Goal: Task Accomplishment & Management: Use online tool/utility

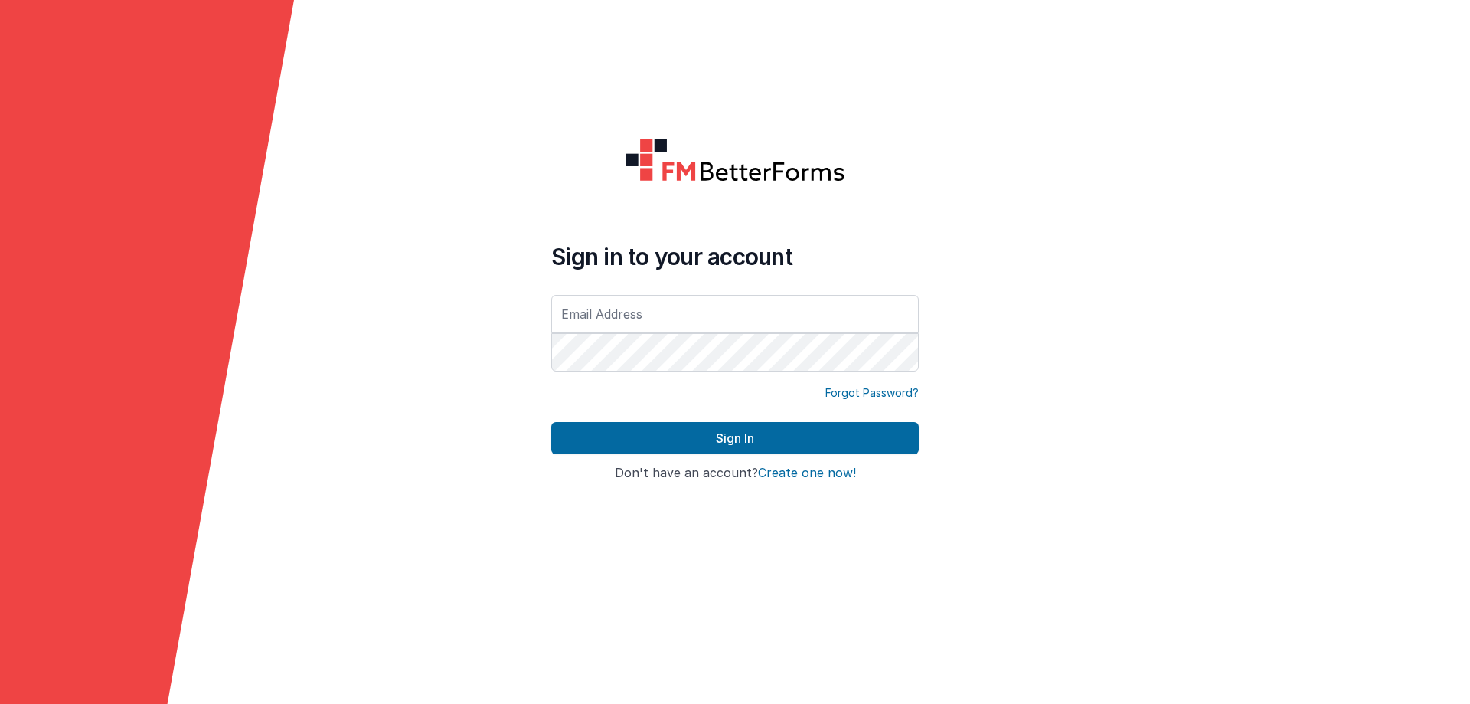
click at [606, 306] on input "text" at bounding box center [734, 314] width 367 height 38
type input "[EMAIL_ADDRESS][DOMAIN_NAME]"
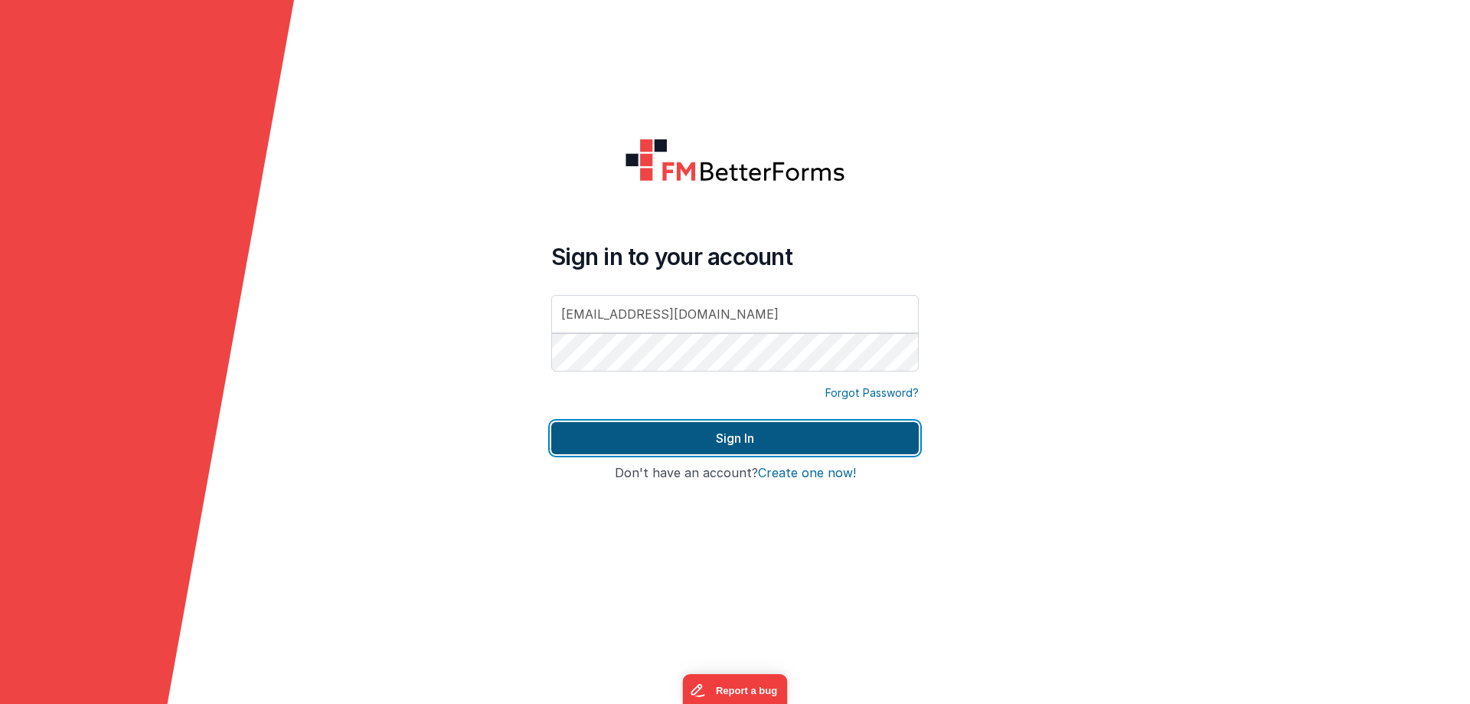
click at [694, 434] on button "Sign In" at bounding box center [734, 438] width 367 height 32
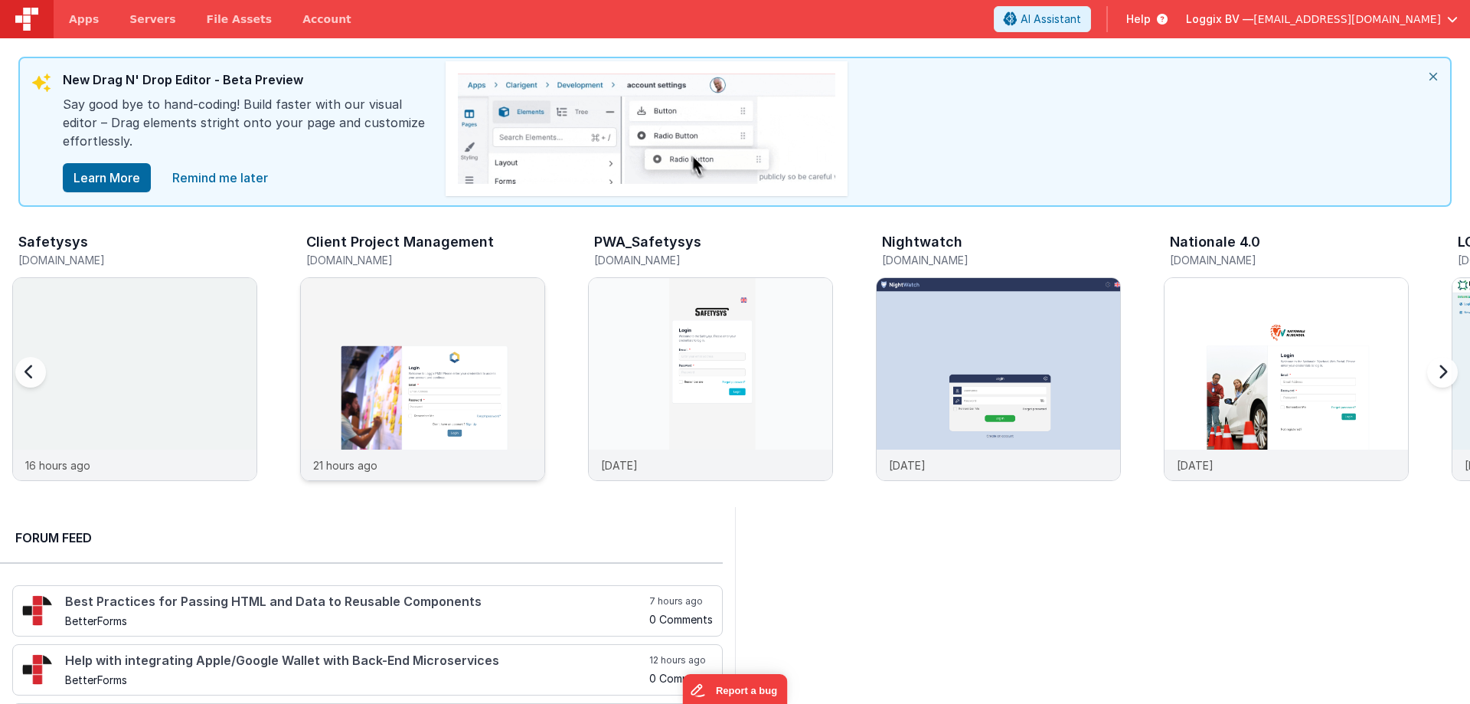
click at [412, 357] on div at bounding box center [422, 363] width 243 height 171
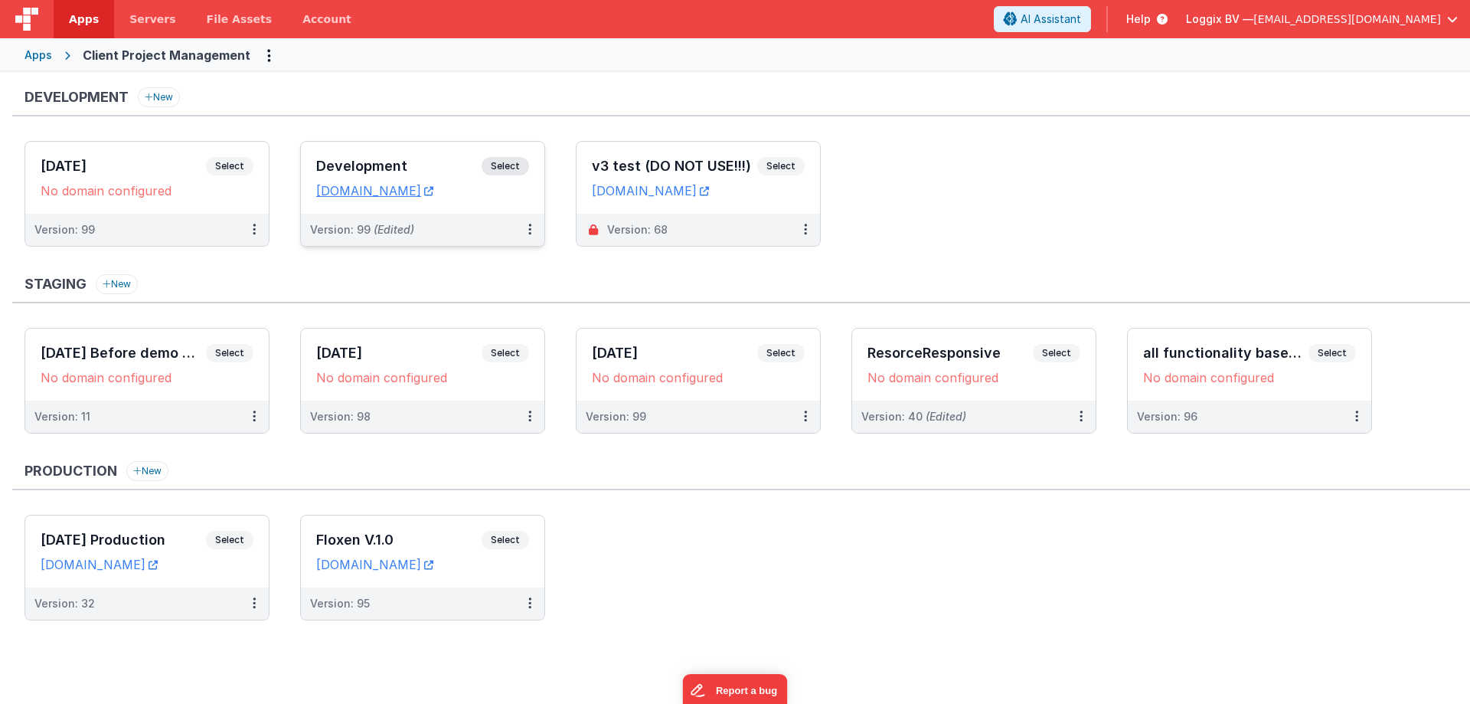
click at [341, 159] on h3 "Development" at bounding box center [398, 165] width 165 height 15
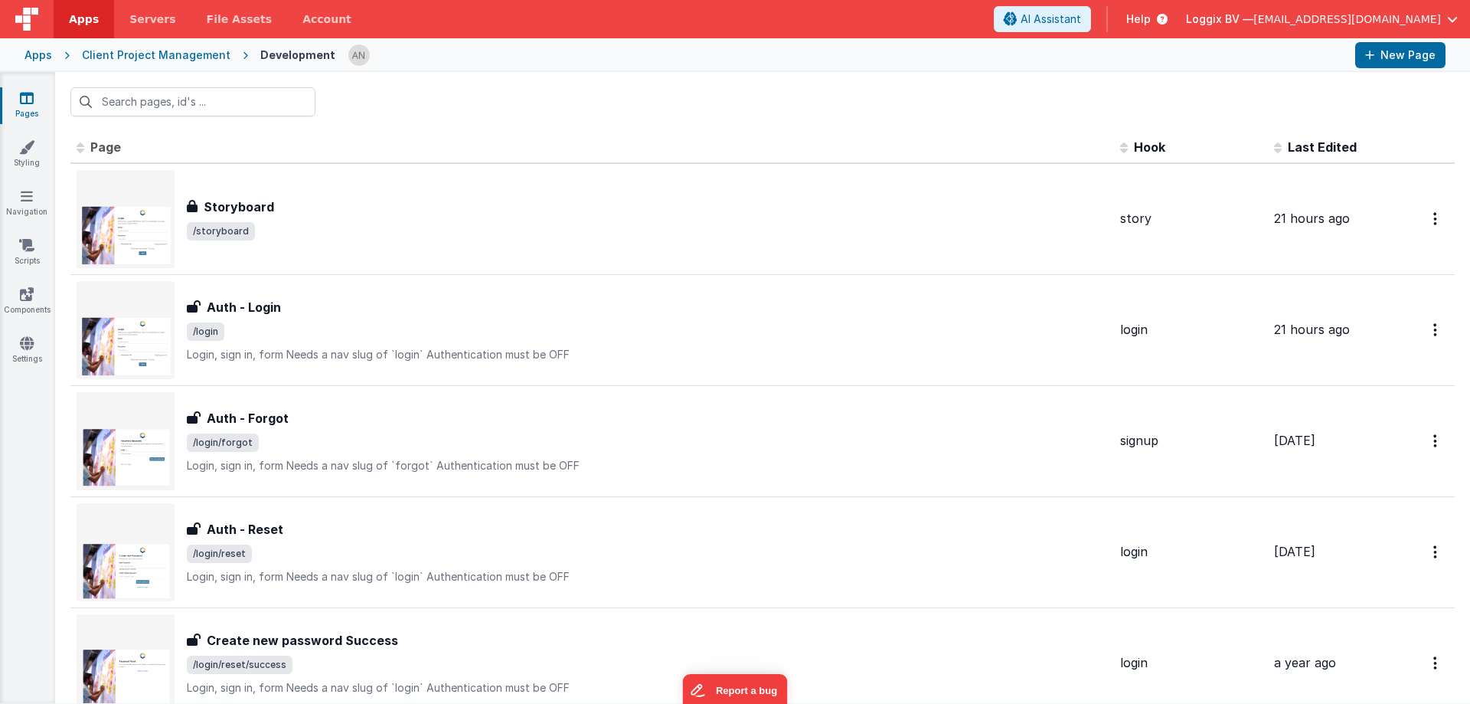
click at [420, 1] on div "Apps Servers File Assets Account" at bounding box center [248, 19] width 497 height 38
click at [148, 94] on input "text" at bounding box center [192, 101] width 245 height 29
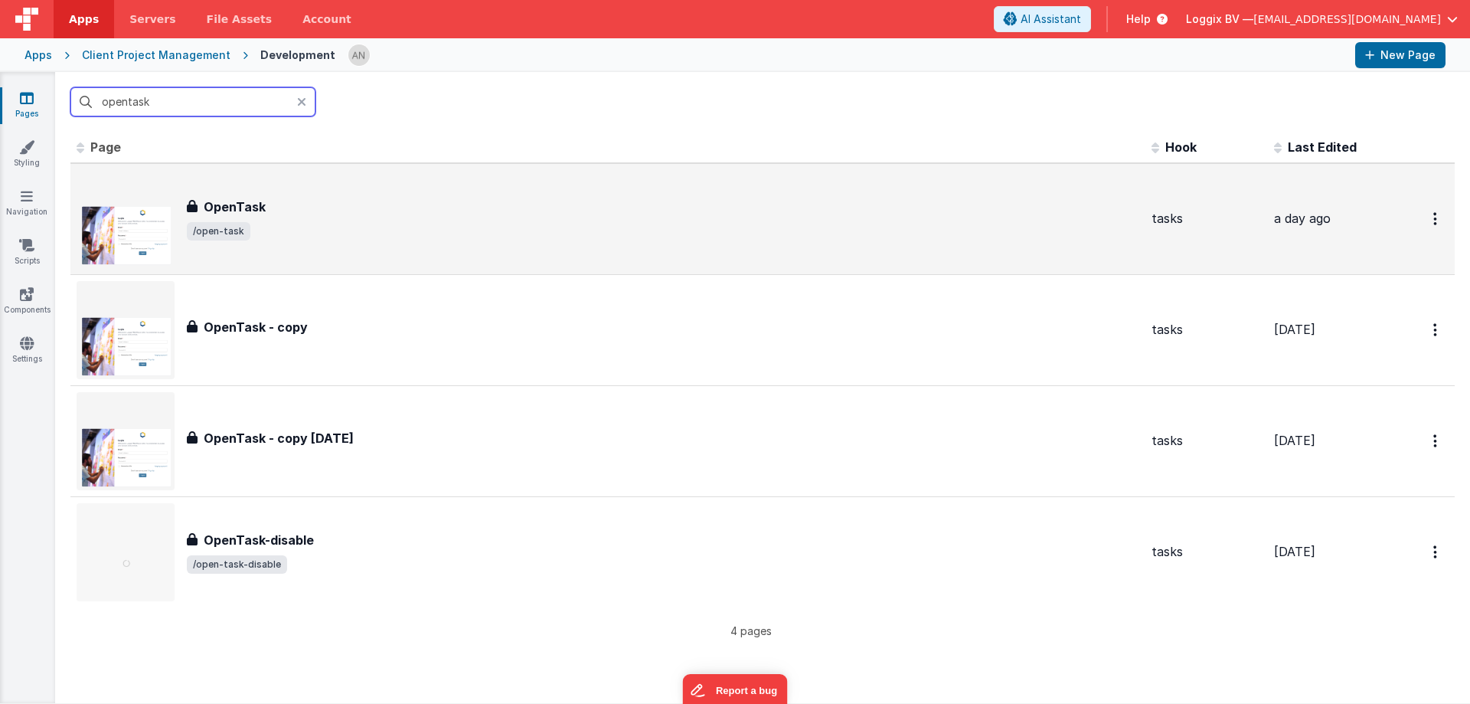
type input "opentask"
click at [247, 189] on div "OpenTask OpenTask /open-task" at bounding box center [608, 219] width 1063 height 98
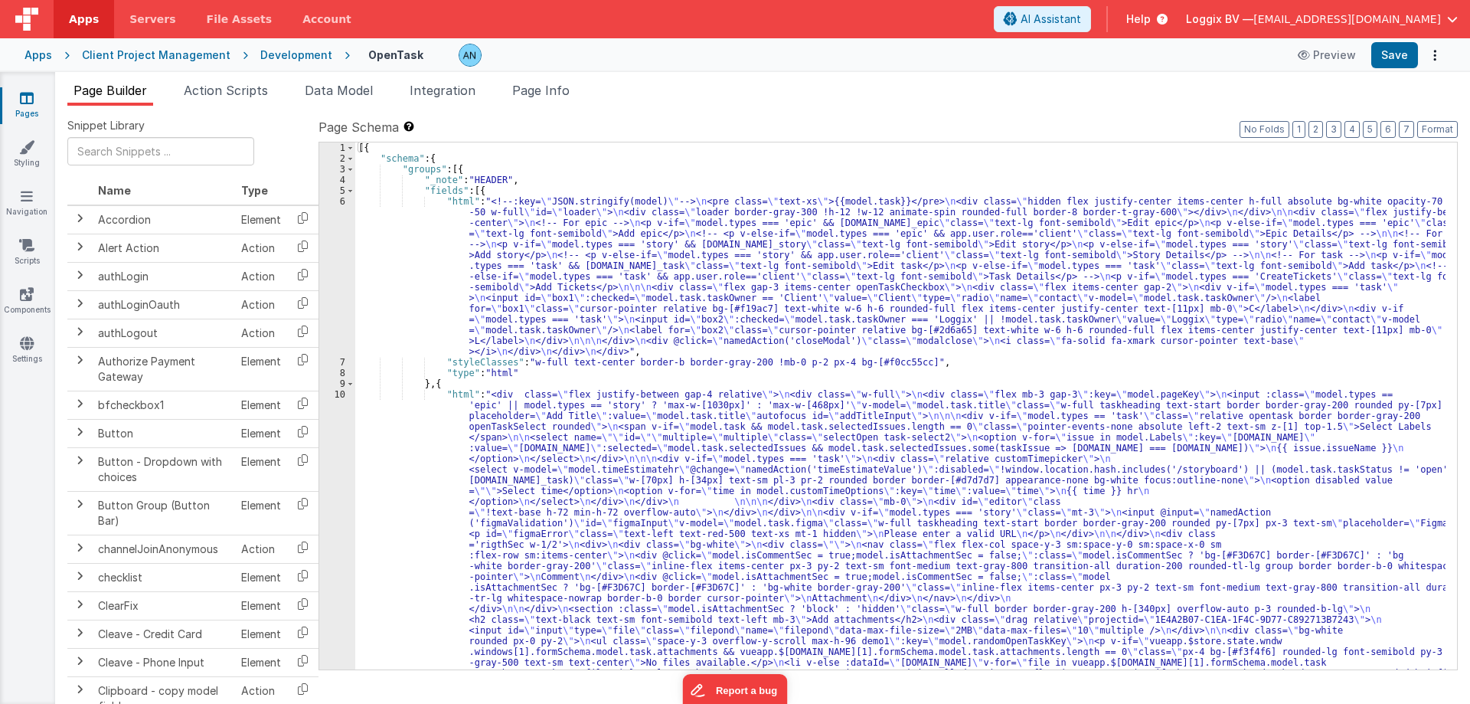
click at [331, 241] on div "6" at bounding box center [337, 276] width 36 height 161
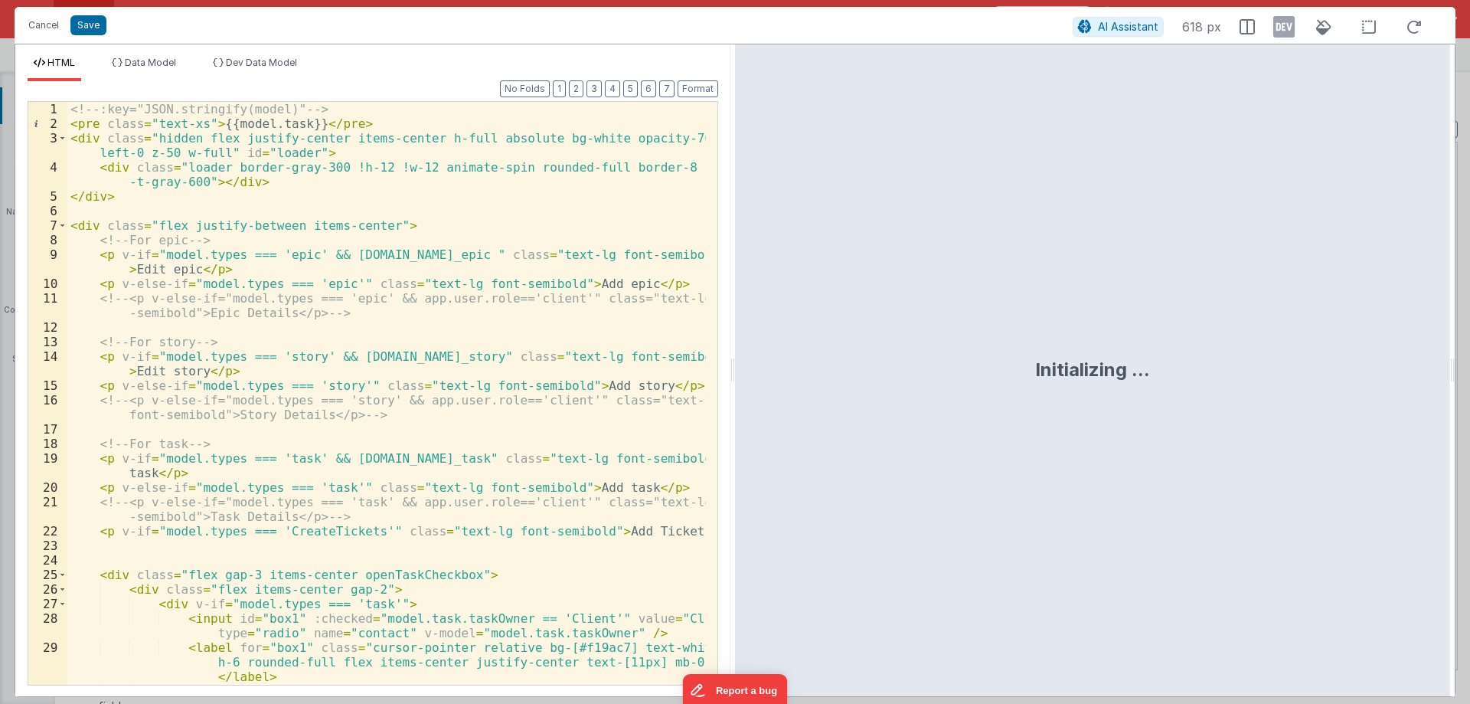
click at [198, 119] on div "<!-- :key="JSON.stringify(model)" --> < pre class = "text-xs" > {{model.task}} …" at bounding box center [386, 408] width 638 height 612
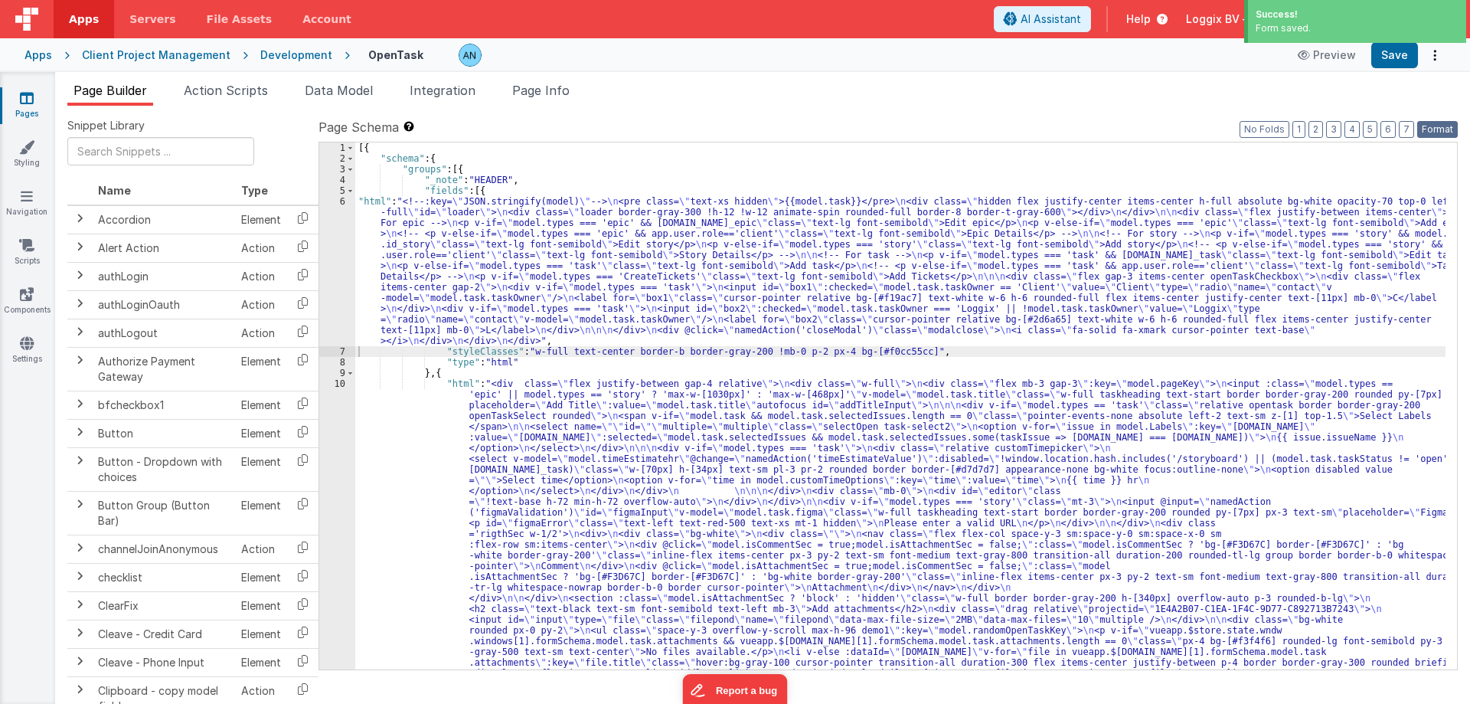
click at [1443, 127] on button "Format" at bounding box center [1437, 129] width 41 height 17
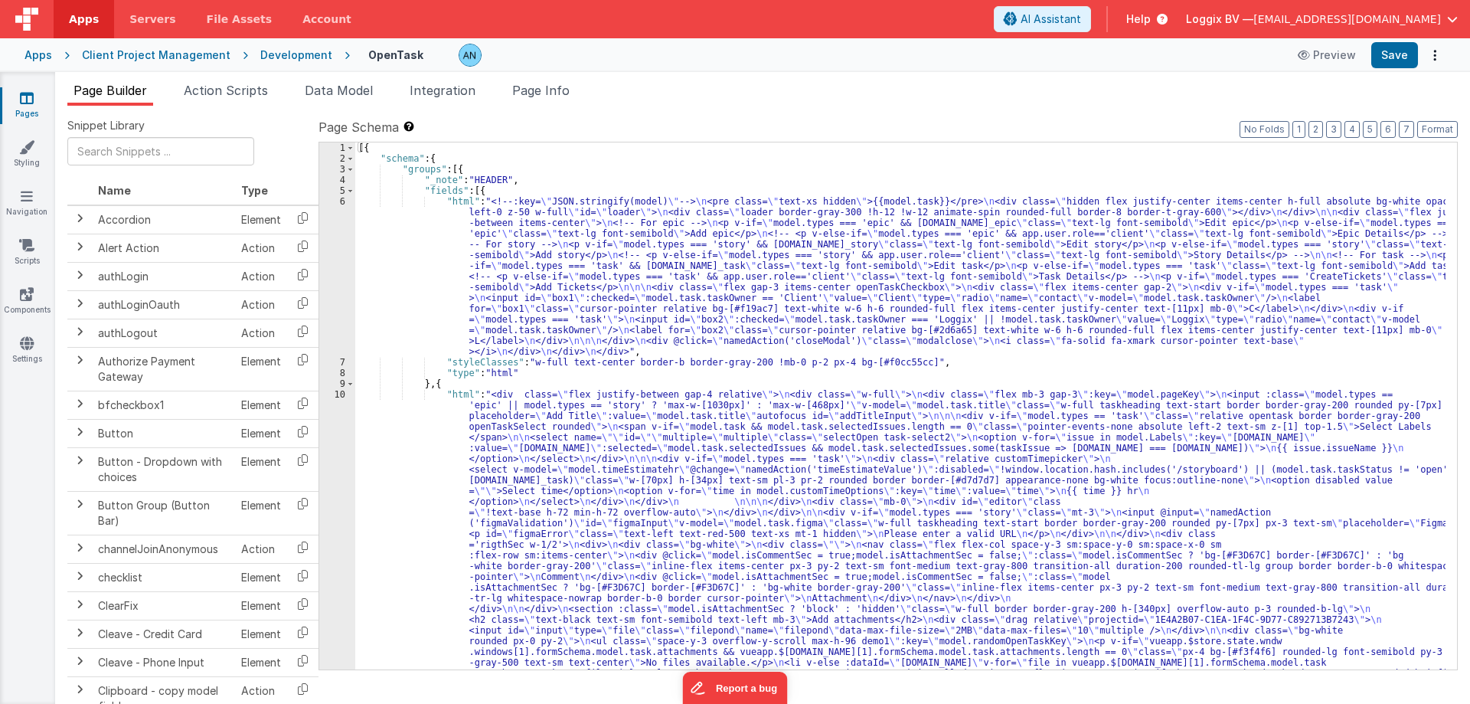
click at [264, 50] on div "Development" at bounding box center [296, 54] width 72 height 15
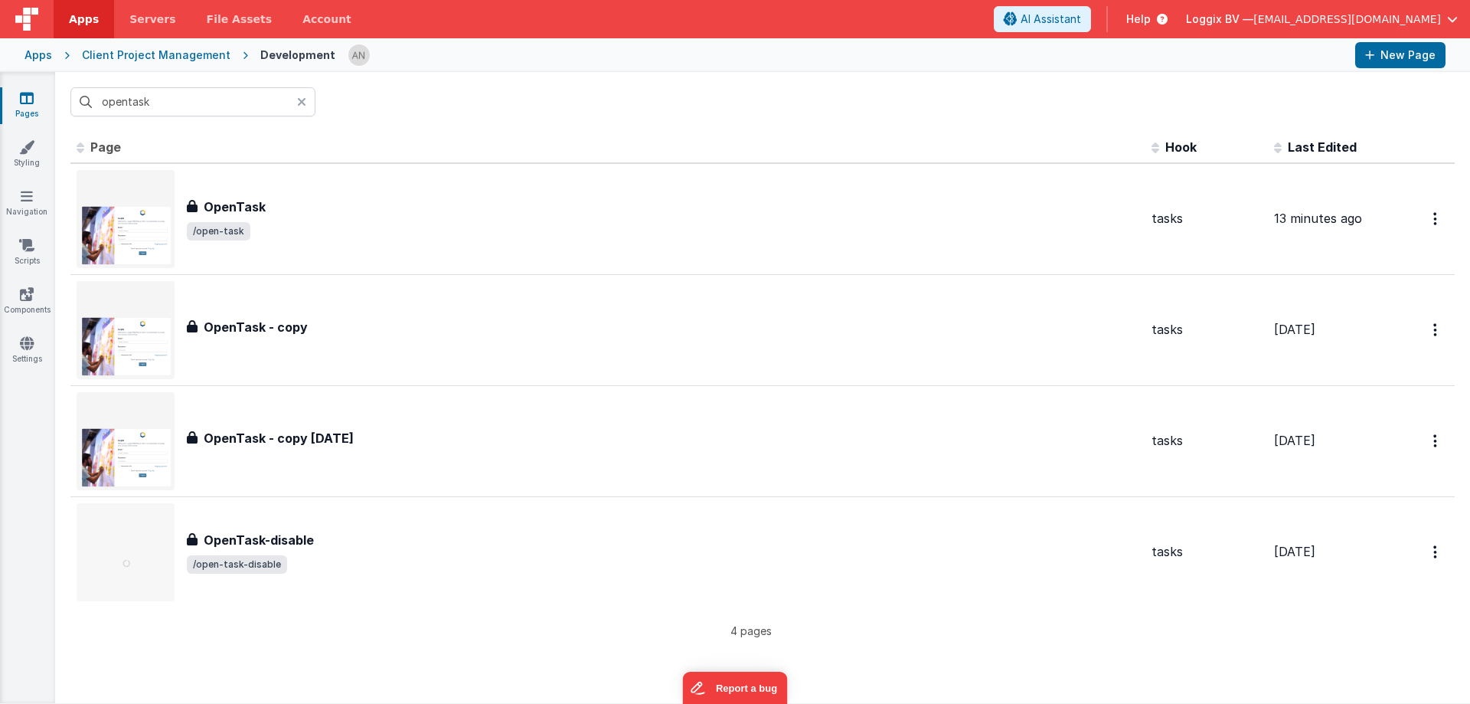
click at [606, 620] on div "Id Page Description Hook Last Edited FR_505934AB-B3F7-8640-B456-655F75572ED8 Op…" at bounding box center [762, 385] width 1384 height 507
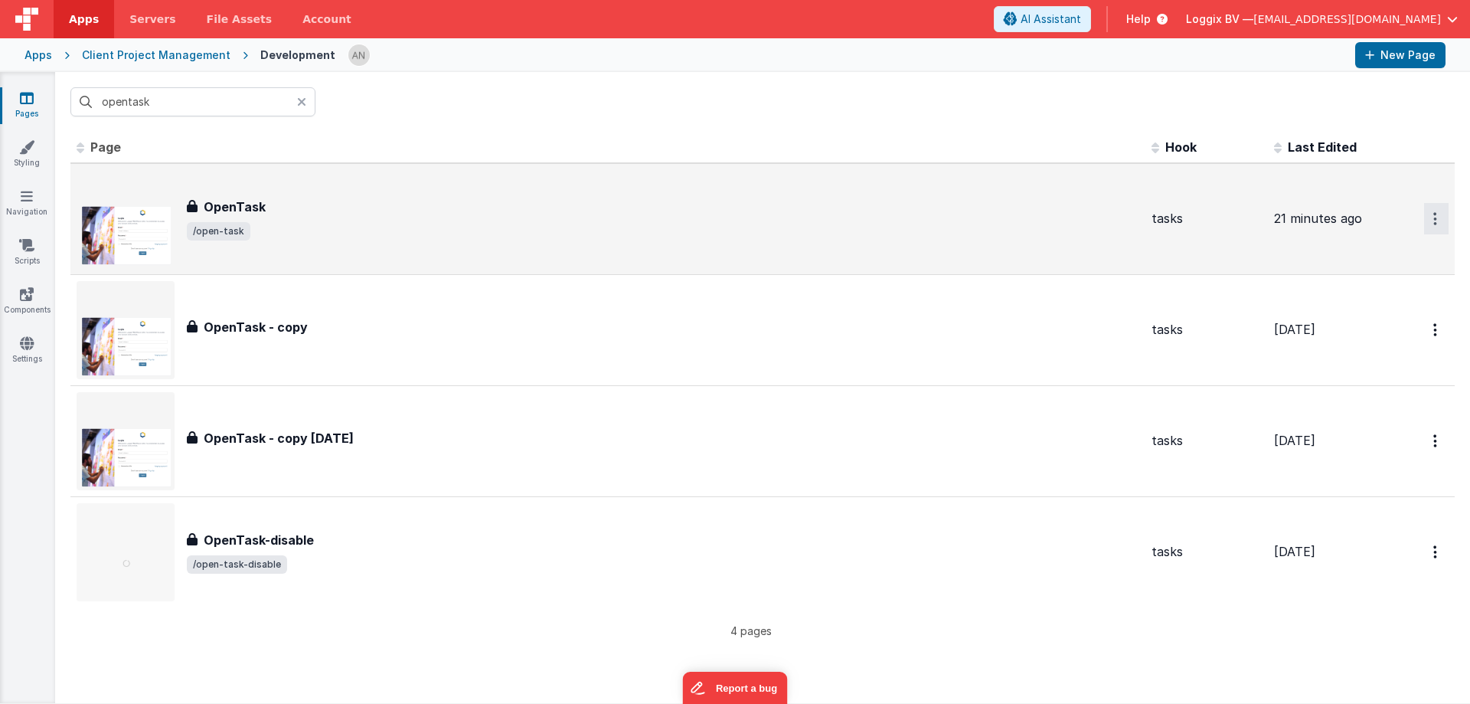
click at [1424, 219] on button "Options" at bounding box center [1436, 218] width 24 height 31
